Goal: Information Seeking & Learning: Compare options

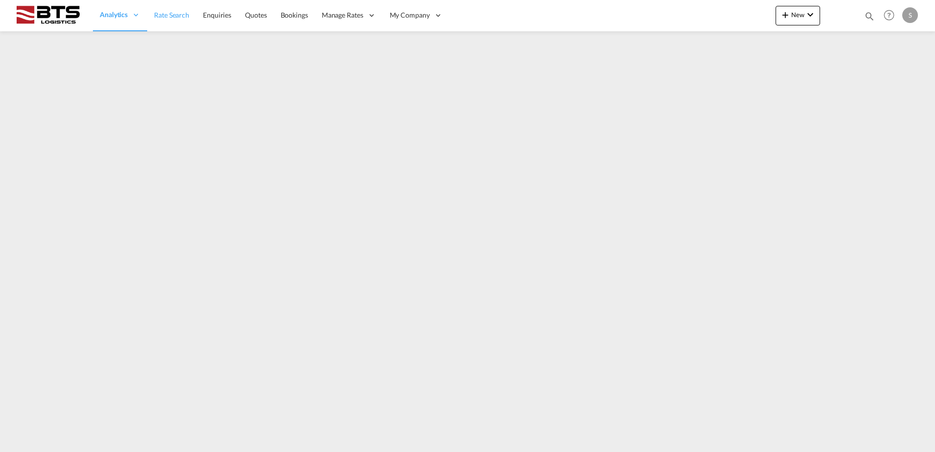
click at [179, 15] on span "Rate Search" at bounding box center [171, 15] width 35 height 8
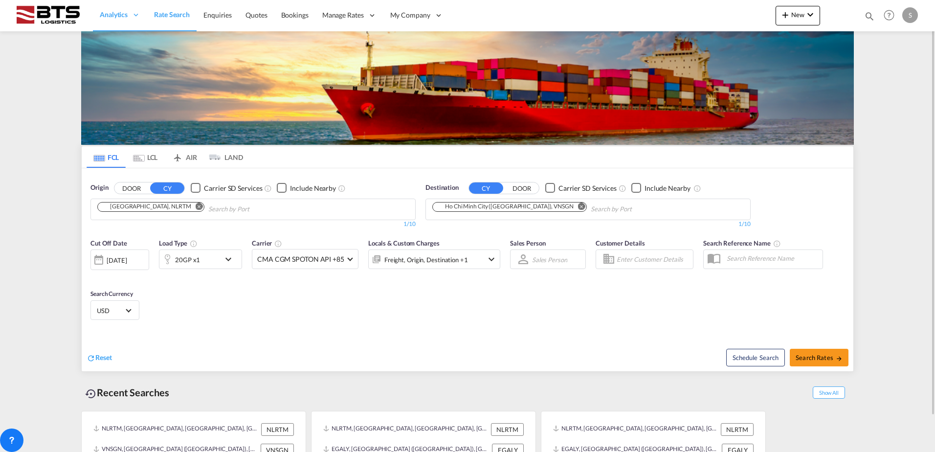
click at [196, 208] on md-icon "Remove" at bounding box center [199, 205] width 7 height 7
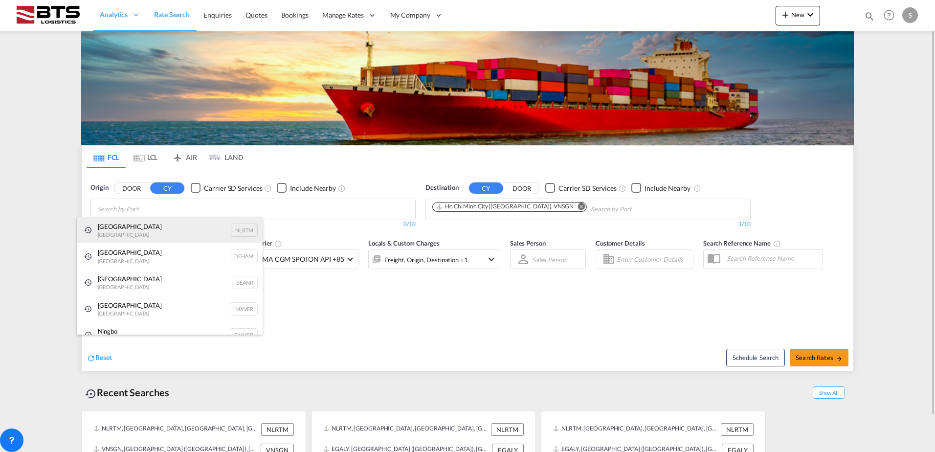
click at [130, 224] on div "[GEOGRAPHIC_DATA] [GEOGRAPHIC_DATA] NLRTM" at bounding box center [170, 230] width 186 height 26
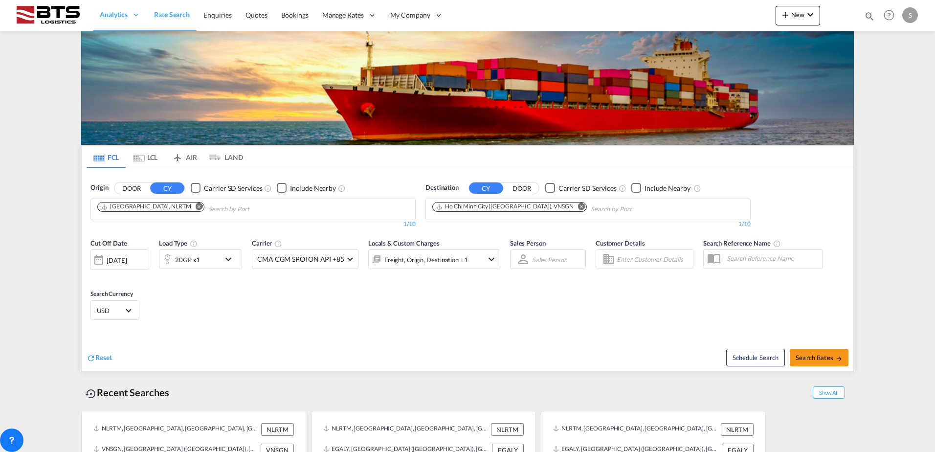
click at [578, 206] on md-icon "Remove" at bounding box center [581, 205] width 7 height 7
click at [526, 208] on md-chips-wrap "Chips container with autocompletion. Enter the text area, type text to search, …" at bounding box center [480, 208] width 98 height 18
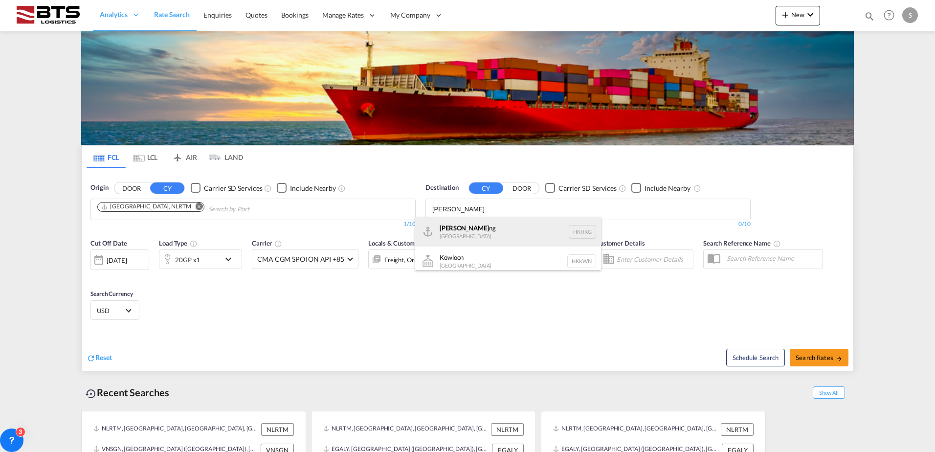
type input "[PERSON_NAME]"
click at [512, 231] on div "Hong Ko ng [GEOGRAPHIC_DATA] [GEOGRAPHIC_DATA]" at bounding box center [508, 231] width 186 height 29
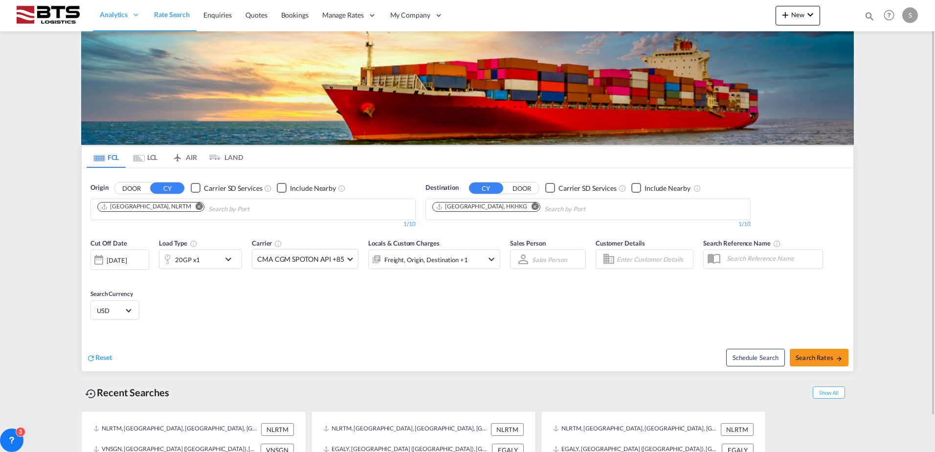
click at [228, 261] on md-icon "icon-chevron-down" at bounding box center [230, 259] width 17 height 12
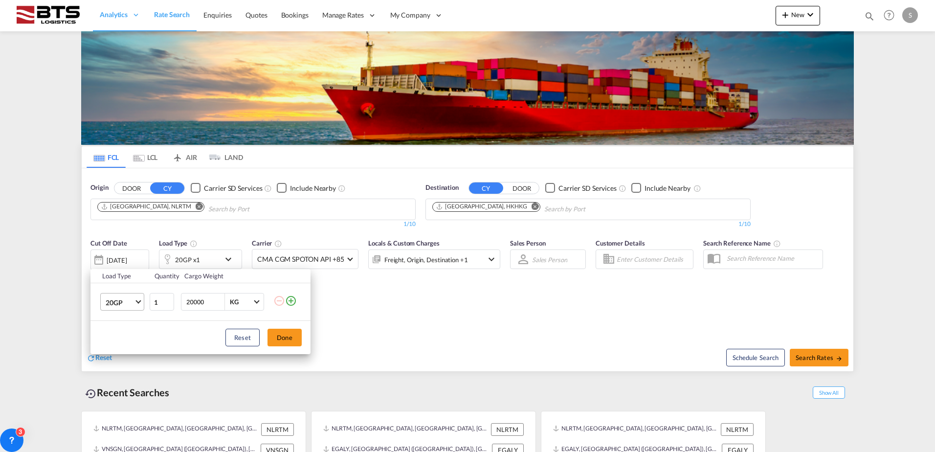
click at [128, 302] on span "20GP" at bounding box center [120, 303] width 28 height 10
click at [120, 332] on md-option "40GP" at bounding box center [131, 325] width 66 height 23
click at [295, 338] on button "Done" at bounding box center [284, 338] width 34 height 18
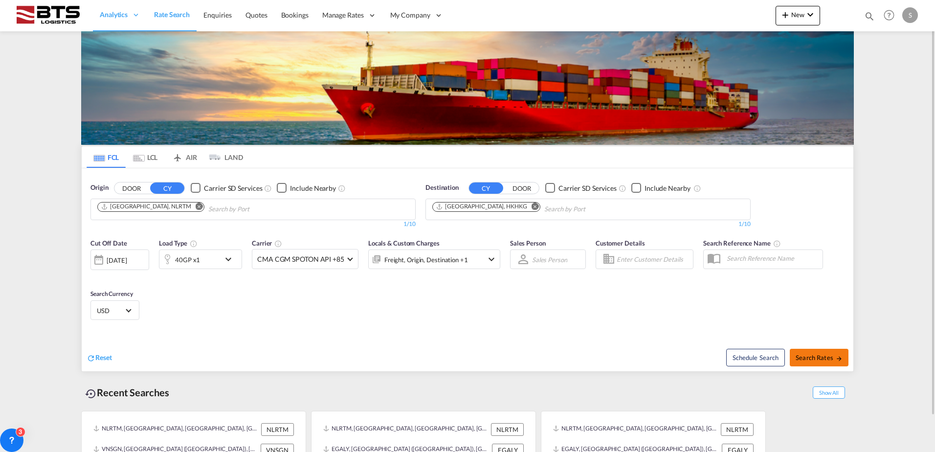
click at [813, 354] on span "Search Rates" at bounding box center [818, 357] width 47 height 8
type input "NLRTM to HKHKG / [DATE]"
